Goal: Information Seeking & Learning: Compare options

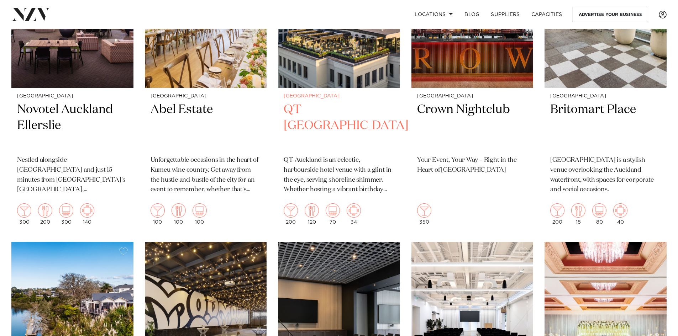
scroll to position [1139, 0]
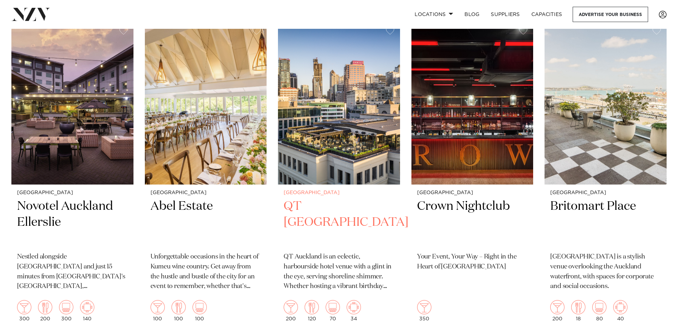
click at [337, 199] on h2 "QT [GEOGRAPHIC_DATA]" at bounding box center [339, 223] width 111 height 48
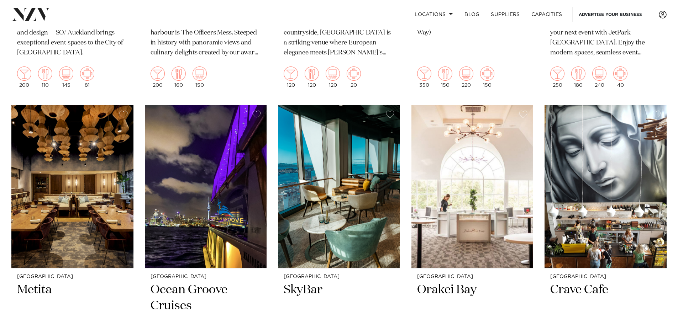
scroll to position [3056, 0]
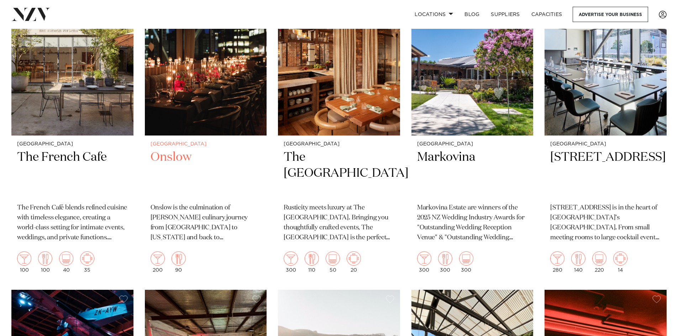
drag, startPoint x: 563, startPoint y: 213, endPoint x: 218, endPoint y: 231, distance: 345.3
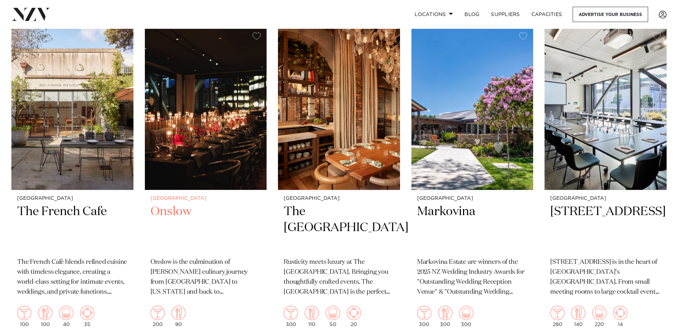
scroll to position [3341, 0]
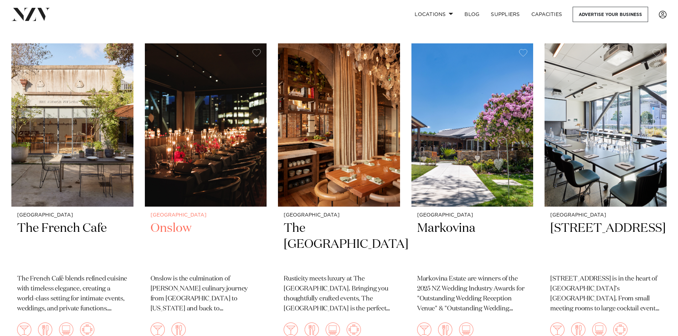
drag, startPoint x: 238, startPoint y: 204, endPoint x: 243, endPoint y: 194, distance: 11.0
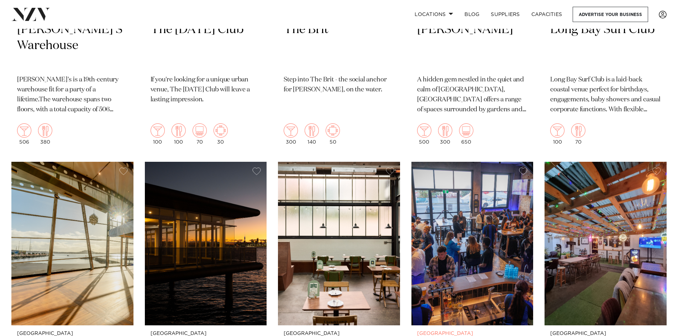
scroll to position [4942, 0]
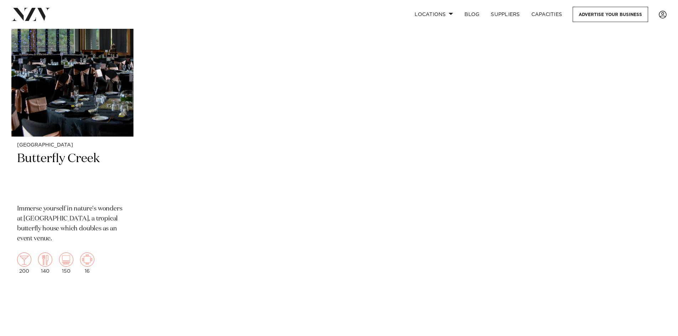
drag, startPoint x: 305, startPoint y: 227, endPoint x: 305, endPoint y: 207, distance: 19.2
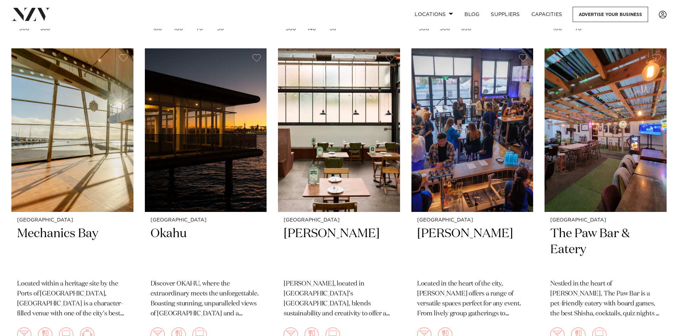
drag, startPoint x: 347, startPoint y: 230, endPoint x: 329, endPoint y: 166, distance: 66.3
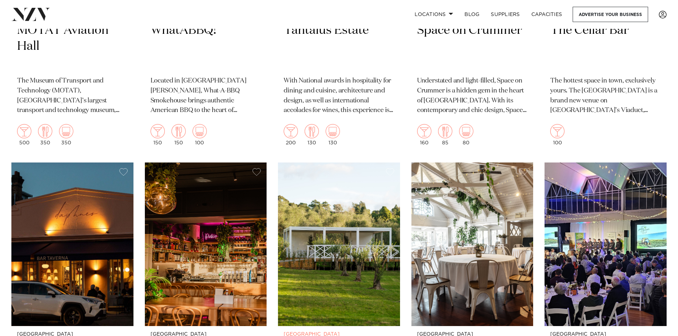
scroll to position [3892, 0]
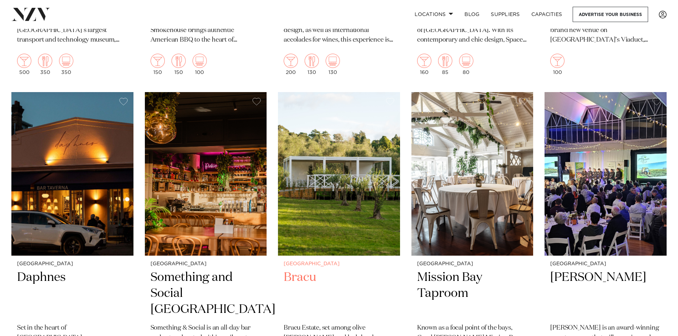
drag, startPoint x: 301, startPoint y: 266, endPoint x: 279, endPoint y: 157, distance: 111.2
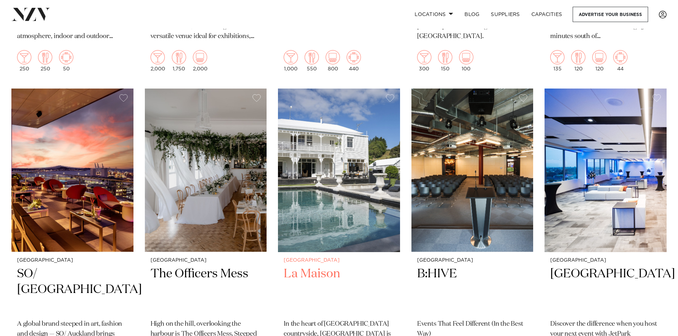
scroll to position [2753, 0]
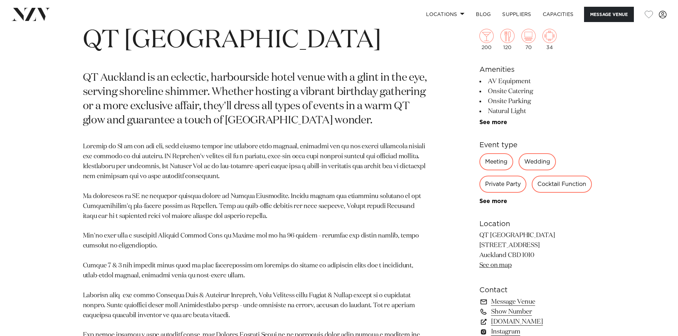
drag, startPoint x: 275, startPoint y: 150, endPoint x: 274, endPoint y: 194, distance: 43.4
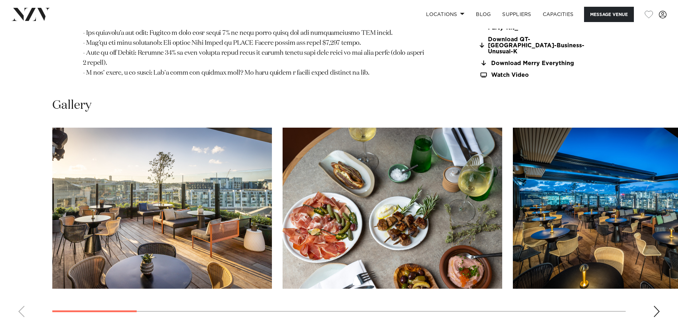
drag, startPoint x: 185, startPoint y: 181, endPoint x: 149, endPoint y: 114, distance: 76.9
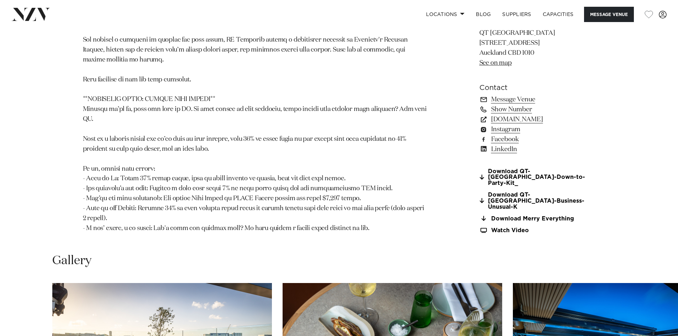
drag, startPoint x: 189, startPoint y: 129, endPoint x: 168, endPoint y: 72, distance: 60.7
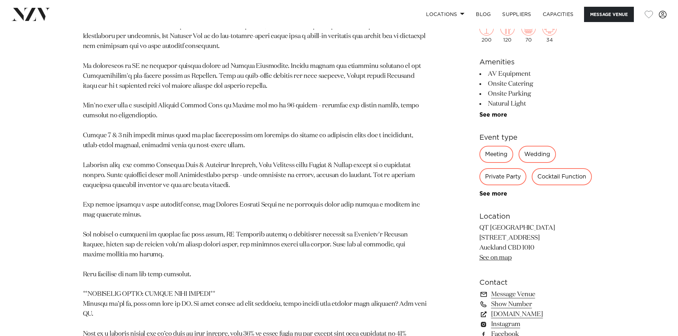
scroll to position [295, 0]
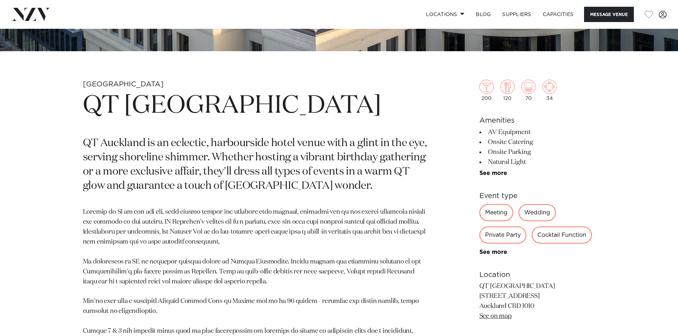
drag, startPoint x: 249, startPoint y: 216, endPoint x: 206, endPoint y: 115, distance: 110.0
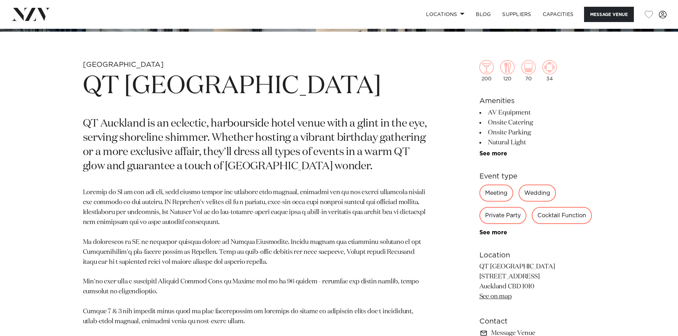
drag, startPoint x: 222, startPoint y: 172, endPoint x: 216, endPoint y: 191, distance: 19.6
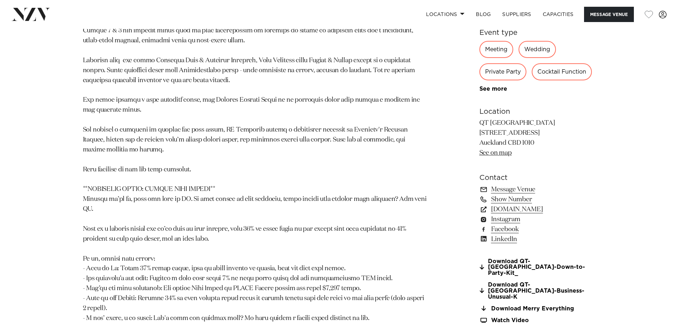
drag, startPoint x: 426, startPoint y: 176, endPoint x: 395, endPoint y: 156, distance: 36.9
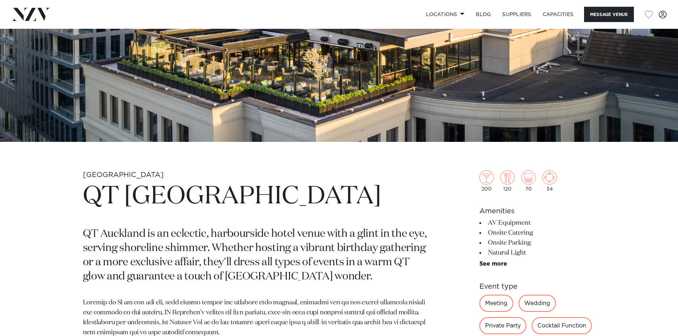
scroll to position [178, 0]
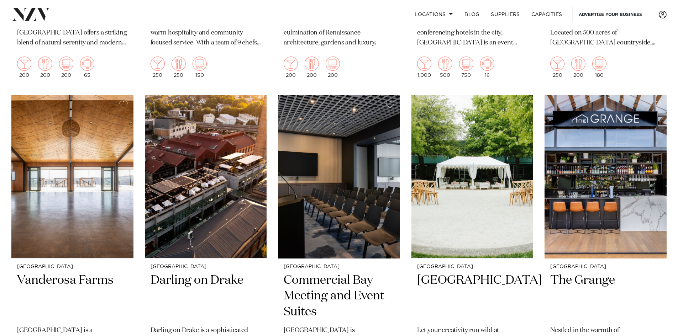
scroll to position [249, 0]
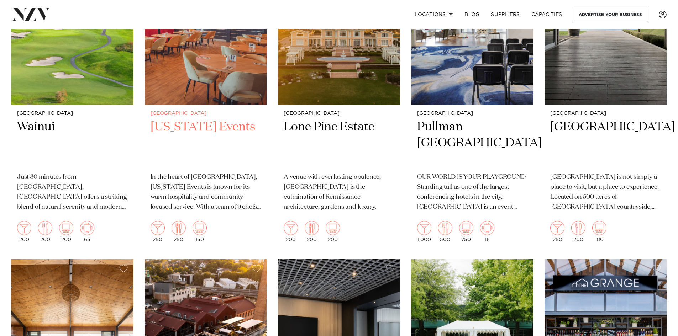
click at [196, 136] on h2 "[US_STATE] Events" at bounding box center [206, 143] width 111 height 48
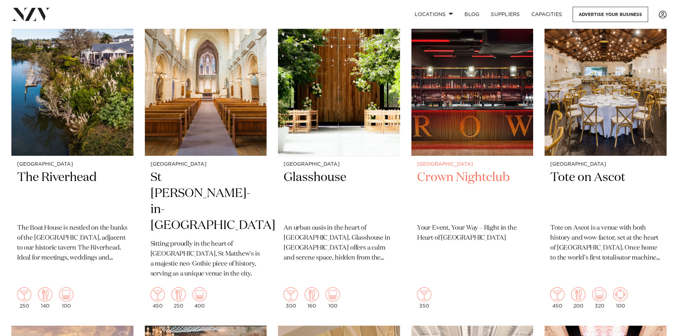
scroll to position [747, 0]
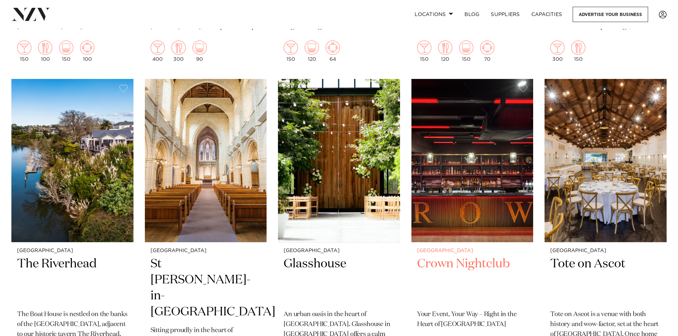
click at [493, 200] on img at bounding box center [472, 161] width 122 height 164
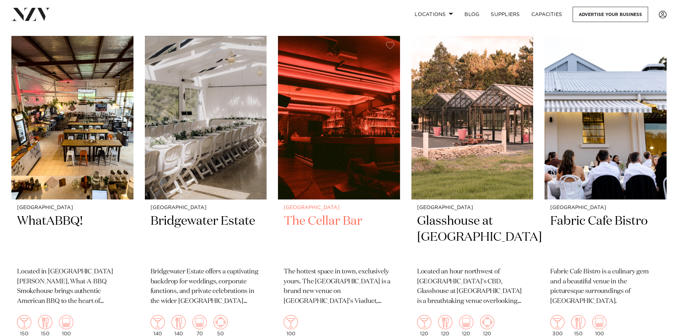
scroll to position [3983, 0]
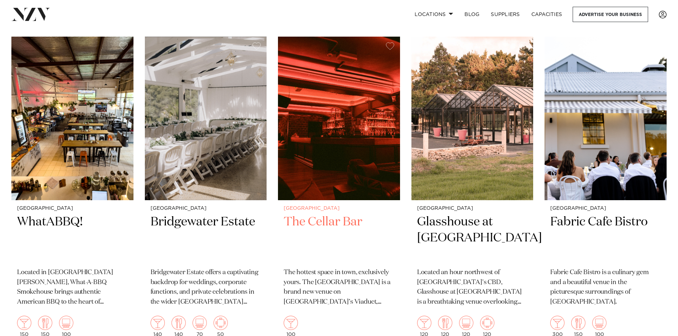
click at [325, 214] on h2 "The Cellar Bar" at bounding box center [339, 238] width 111 height 48
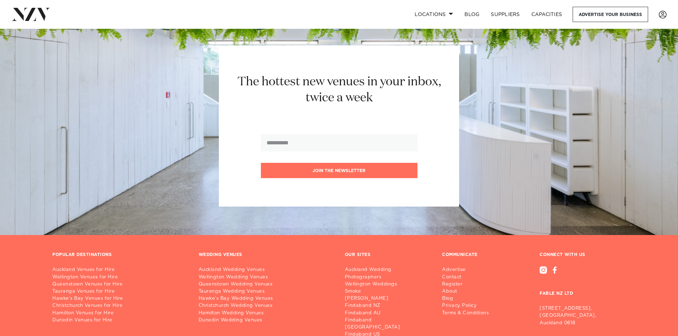
scroll to position [5694, 0]
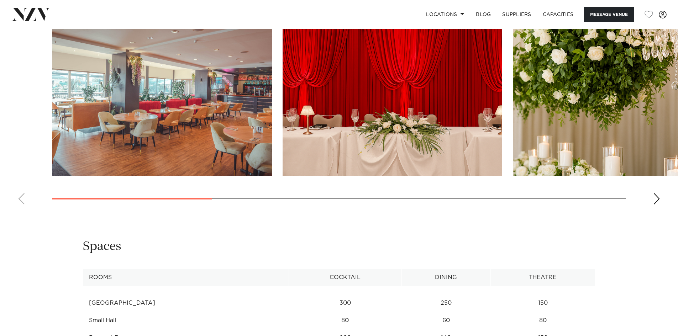
scroll to position [854, 0]
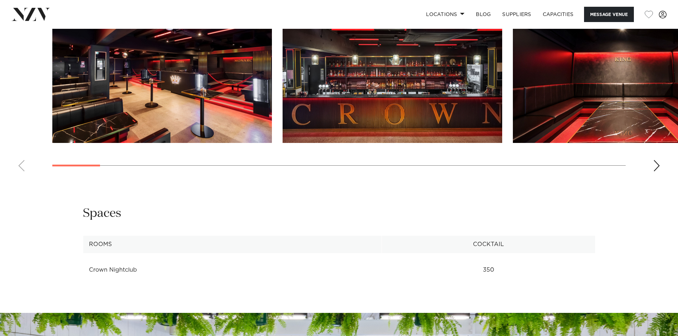
scroll to position [641, 0]
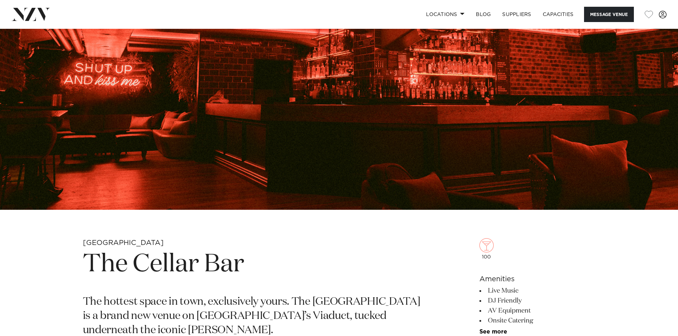
scroll to position [320, 0]
